Goal: Task Accomplishment & Management: Use online tool/utility

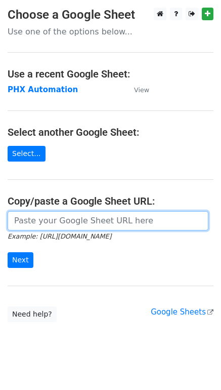
click at [54, 219] on input "url" at bounding box center [108, 220] width 201 height 19
paste input "[URL][DOMAIN_NAME]"
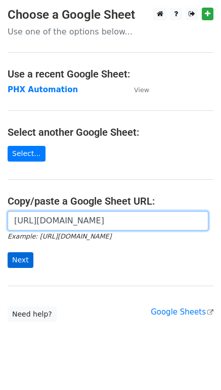
type input "[URL][DOMAIN_NAME]"
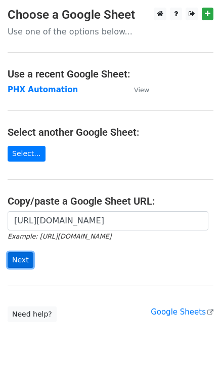
scroll to position [0, 0]
click at [18, 257] on input "Next" at bounding box center [21, 260] width 26 height 16
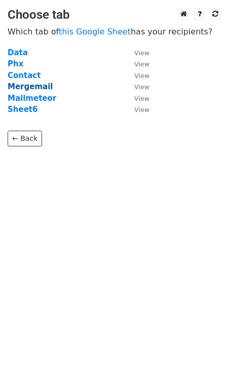
click at [34, 88] on strong "Mergemail" at bounding box center [30, 86] width 45 height 9
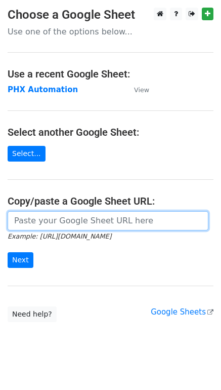
click at [76, 223] on input "url" at bounding box center [108, 220] width 201 height 19
paste input "[URL][DOMAIN_NAME]"
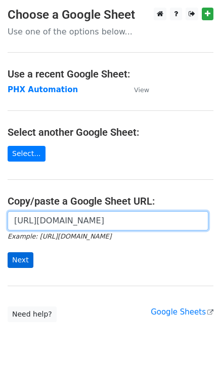
type input "[URL][DOMAIN_NAME]"
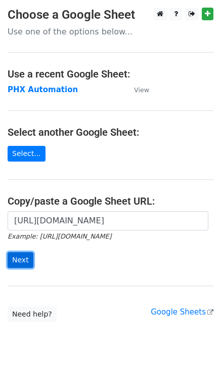
click at [22, 260] on input "Next" at bounding box center [21, 260] width 26 height 16
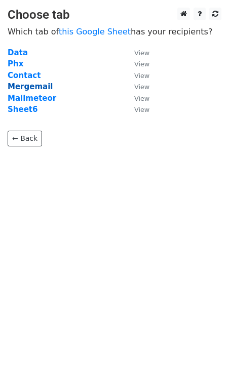
click at [29, 86] on strong "Mergemail" at bounding box center [30, 86] width 45 height 9
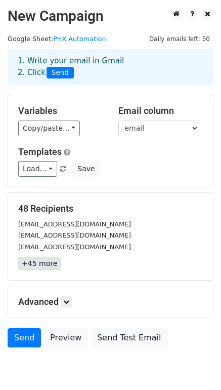
click at [43, 263] on link "+45 more" at bounding box center [39, 263] width 43 height 13
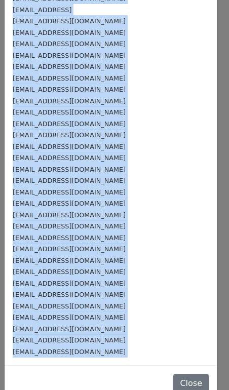
scroll to position [248, 0]
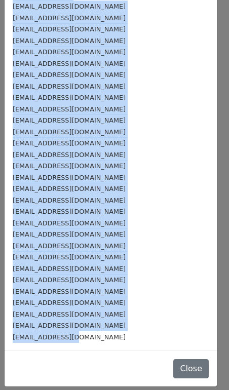
drag, startPoint x: 14, startPoint y: 50, endPoint x: 77, endPoint y: 348, distance: 304.2
click at [77, 348] on div "mermiod@gmail.com ronaldlubis14@yahoo.com bluejhen99@gmail.com gieapol61288@gma…" at bounding box center [111, 69] width 212 height 564
copy div "mermiod@gmail.com ronaldlubis14@yahoo.com bluejhen99@gmail.com gieapol61288@gma…"
click at [73, 329] on div "mivy26577@gmail.com" at bounding box center [111, 326] width 196 height 12
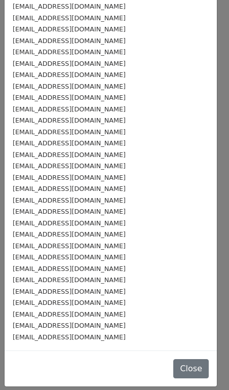
click at [74, 332] on div "jycaela@gmail.com" at bounding box center [111, 337] width 196 height 12
click at [74, 335] on div "jycaela@gmail.com" at bounding box center [111, 337] width 196 height 12
click at [69, 338] on div "jycaela@gmail.com" at bounding box center [111, 337] width 196 height 12
